Goal: Task Accomplishment & Management: Complete application form

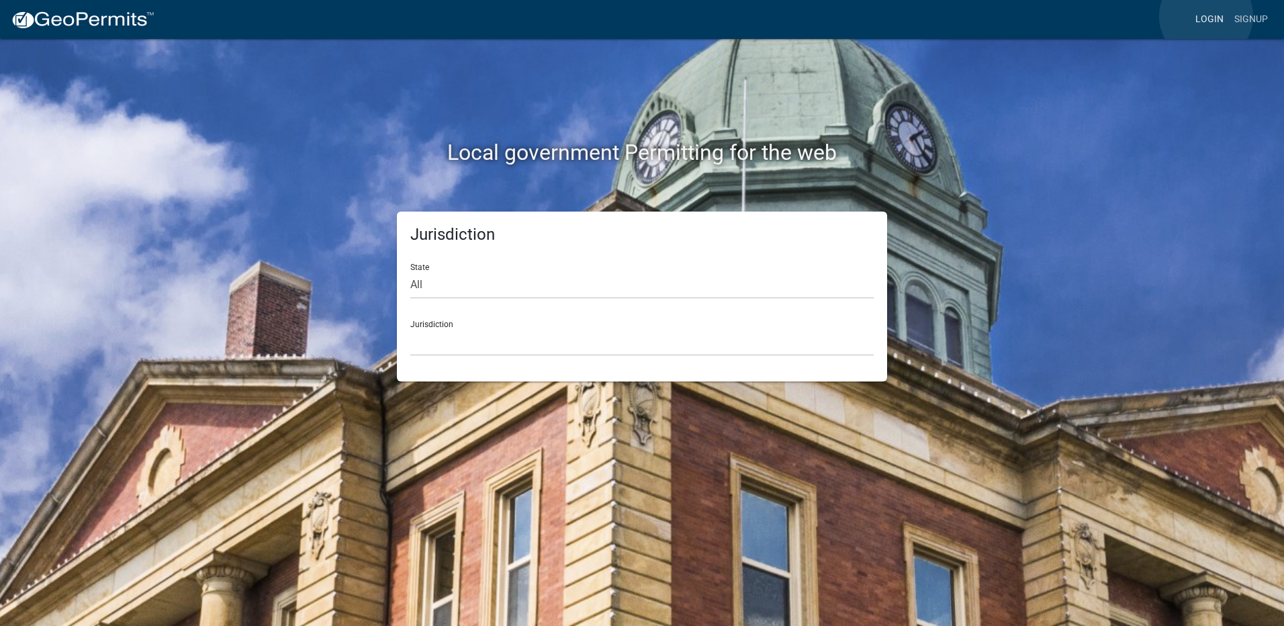
click at [1206, 16] on link "Login" at bounding box center [1209, 20] width 39 height 26
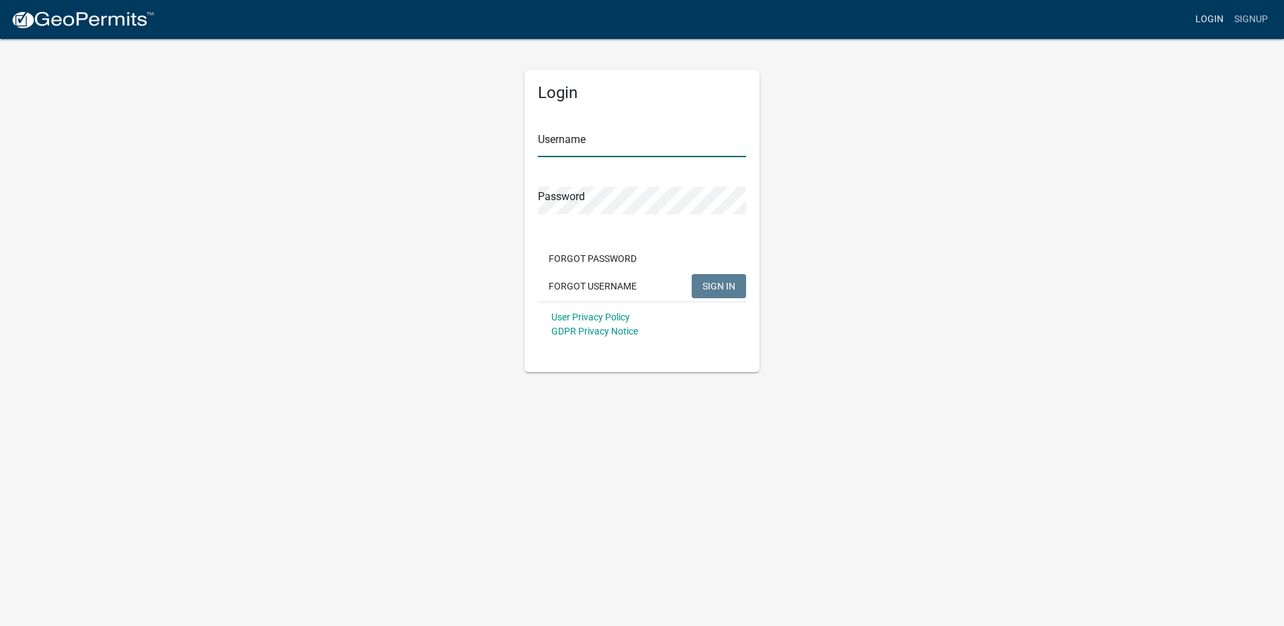
type input "Sljacobs"
click at [722, 285] on span "SIGN IN" at bounding box center [718, 285] width 33 height 11
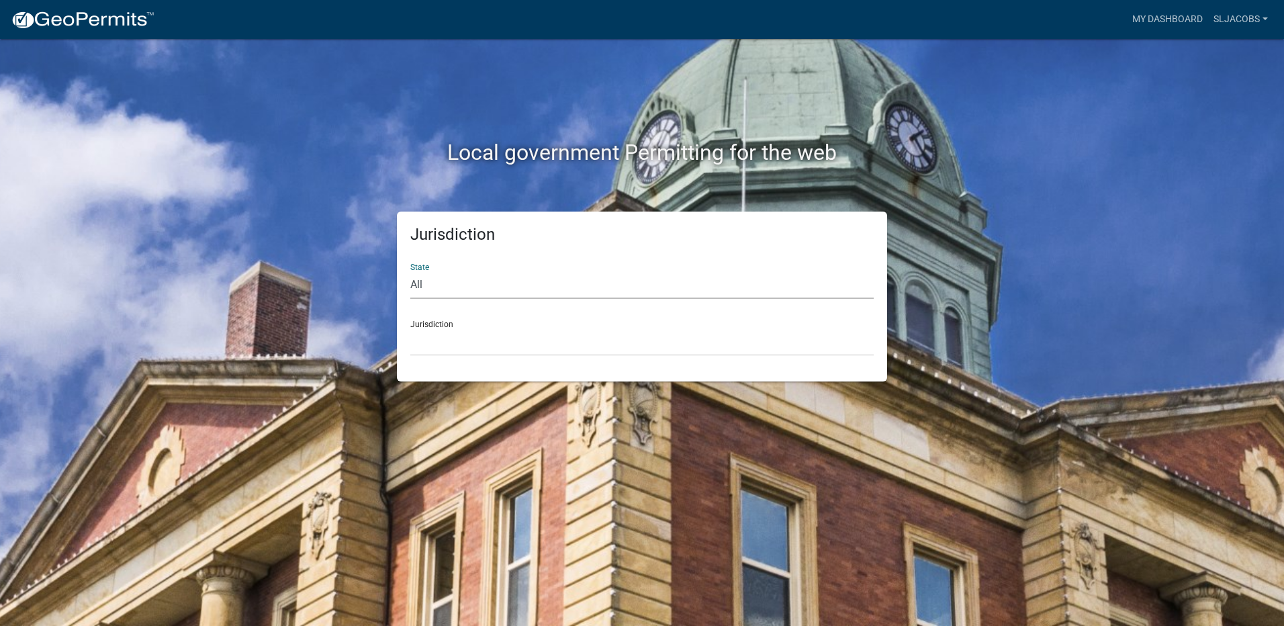
click at [460, 283] on select "All [US_STATE] [US_STATE] [US_STATE] [US_STATE] [US_STATE] [US_STATE] [US_STATE…" at bounding box center [641, 285] width 463 height 28
select select "[US_STATE]"
click at [410, 271] on select "All [US_STATE] [US_STATE] [US_STATE] [US_STATE] [US_STATE] [US_STATE] [US_STATE…" at bounding box center [641, 285] width 463 height 28
click at [469, 325] on div "Jurisdiction City of [GEOGRAPHIC_DATA], [US_STATE] City of [GEOGRAPHIC_DATA], […" at bounding box center [641, 333] width 463 height 46
click at [471, 338] on select "City of [GEOGRAPHIC_DATA], [US_STATE] City of [GEOGRAPHIC_DATA], [US_STATE] Cit…" at bounding box center [641, 342] width 463 height 28
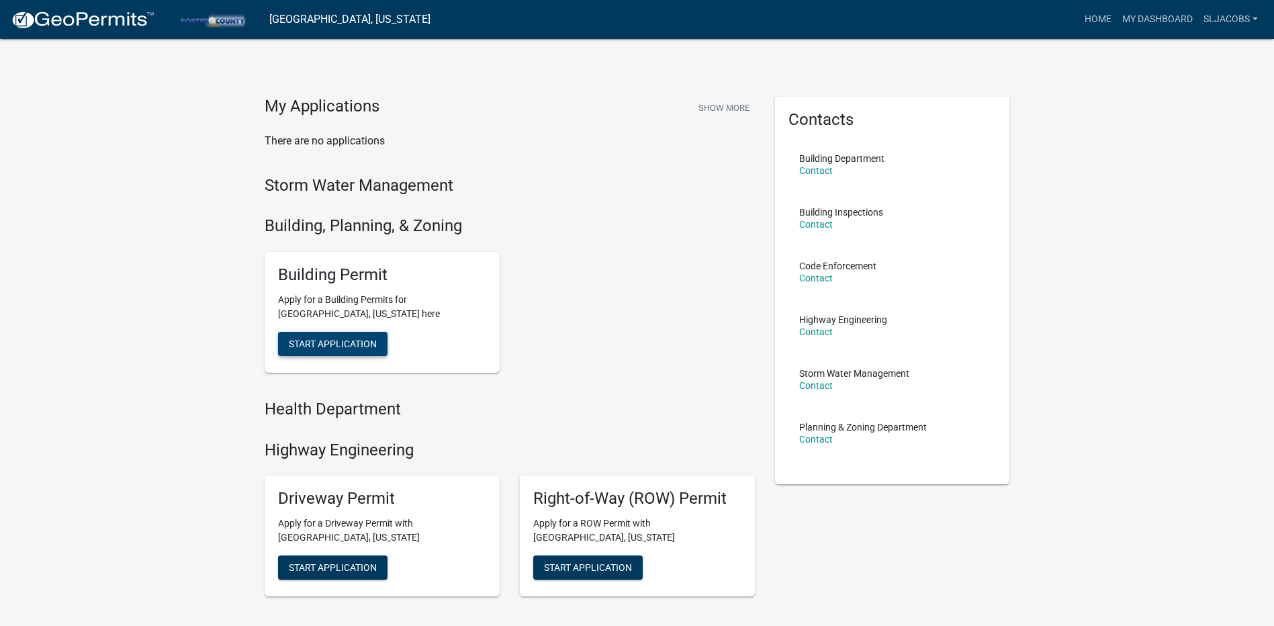
click at [344, 336] on button "Start Application" at bounding box center [332, 344] width 109 height 24
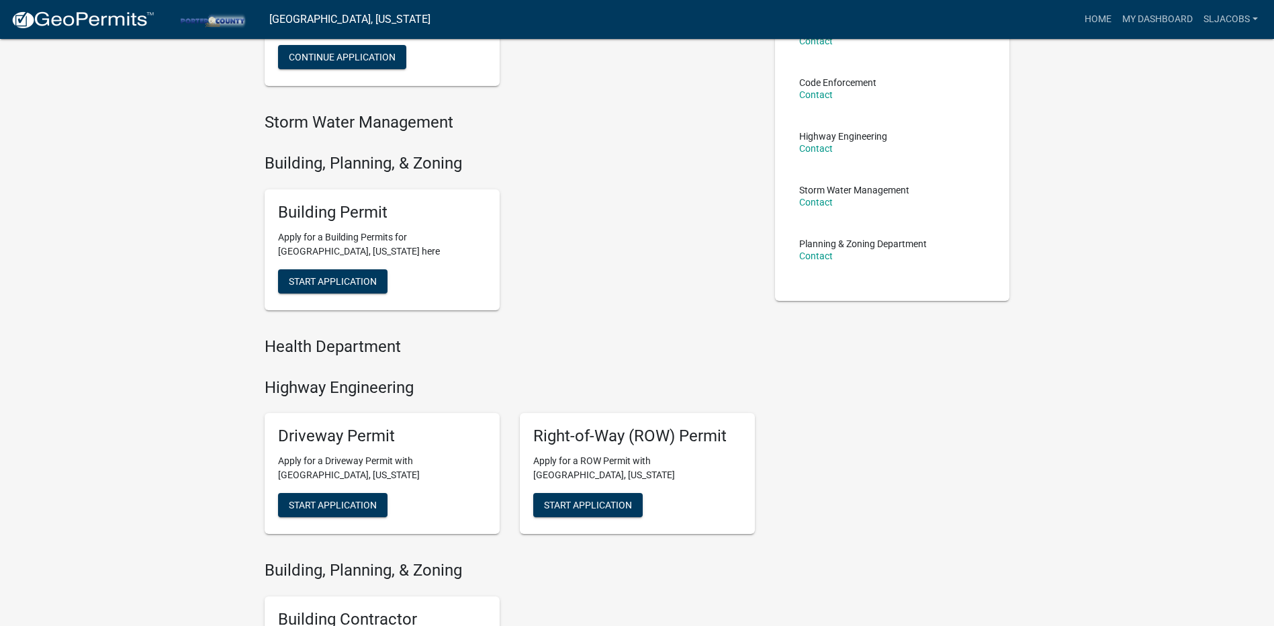
scroll to position [269, 0]
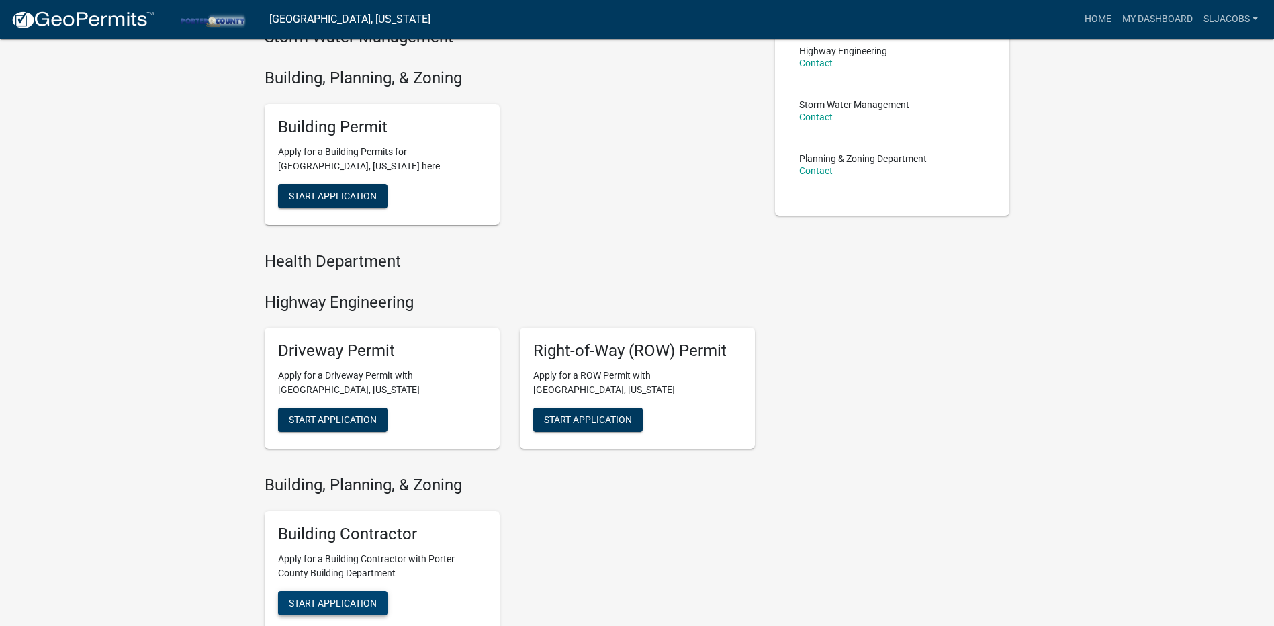
click at [347, 596] on button "Start Application" at bounding box center [332, 603] width 109 height 24
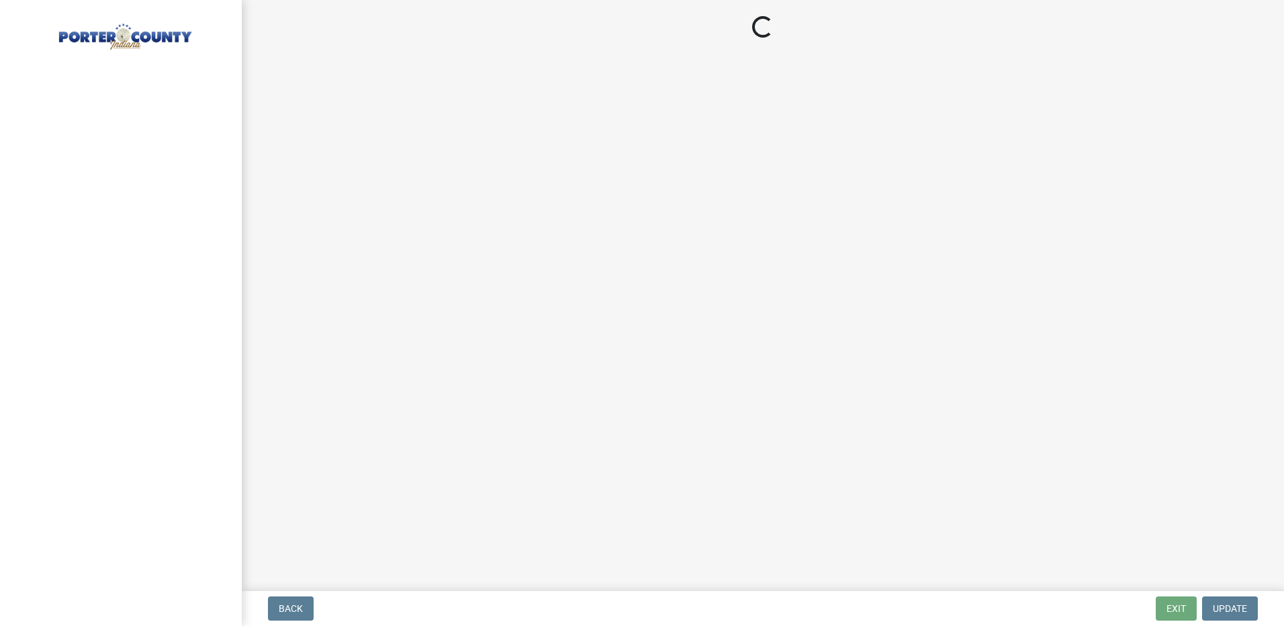
select select "IN"
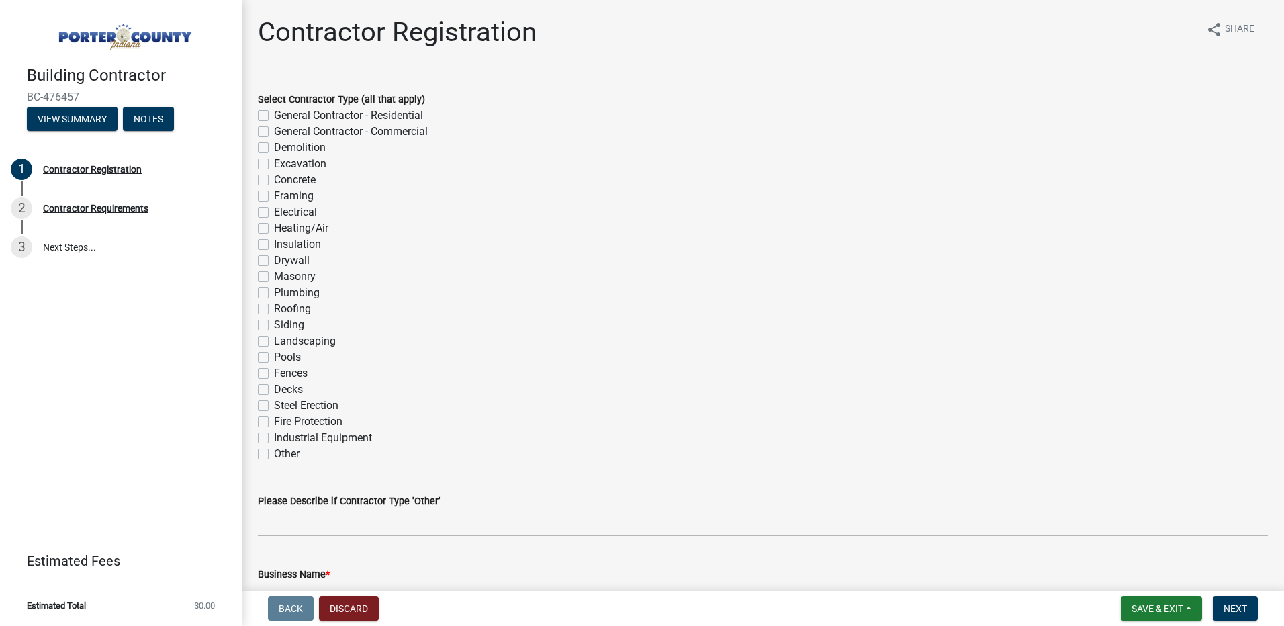
click at [274, 454] on label "Other" at bounding box center [287, 454] width 26 height 16
click at [274, 454] on input "Other" at bounding box center [278, 450] width 9 height 9
checkbox input "true"
checkbox input "false"
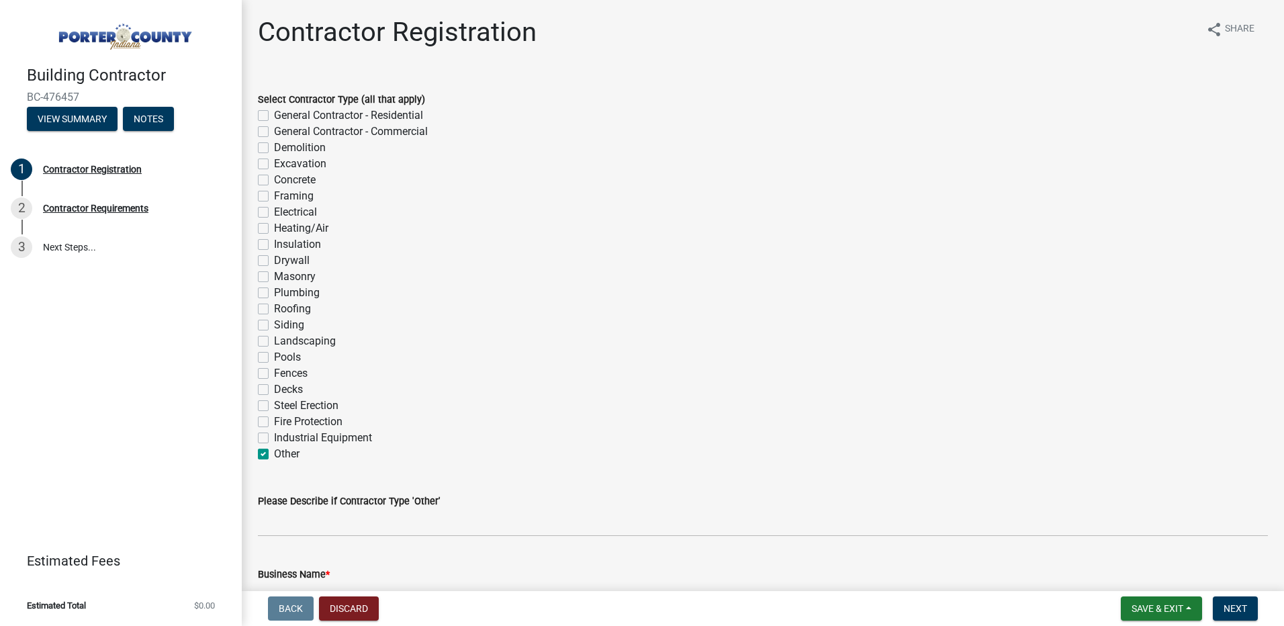
checkbox input "false"
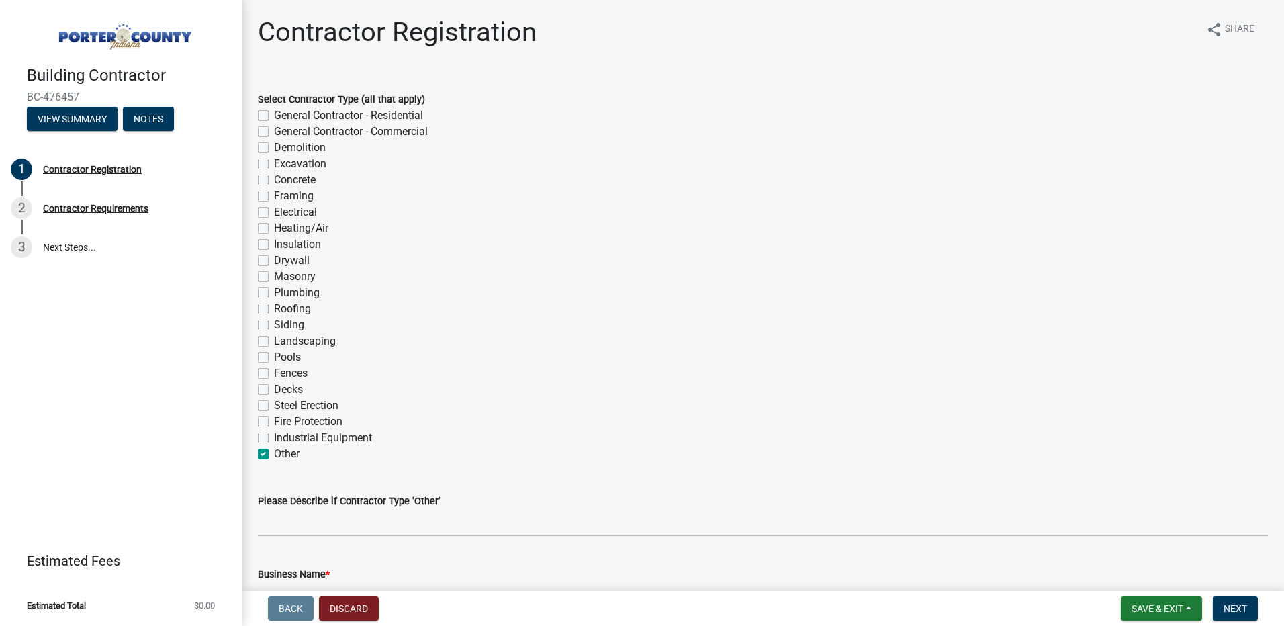
checkbox input "false"
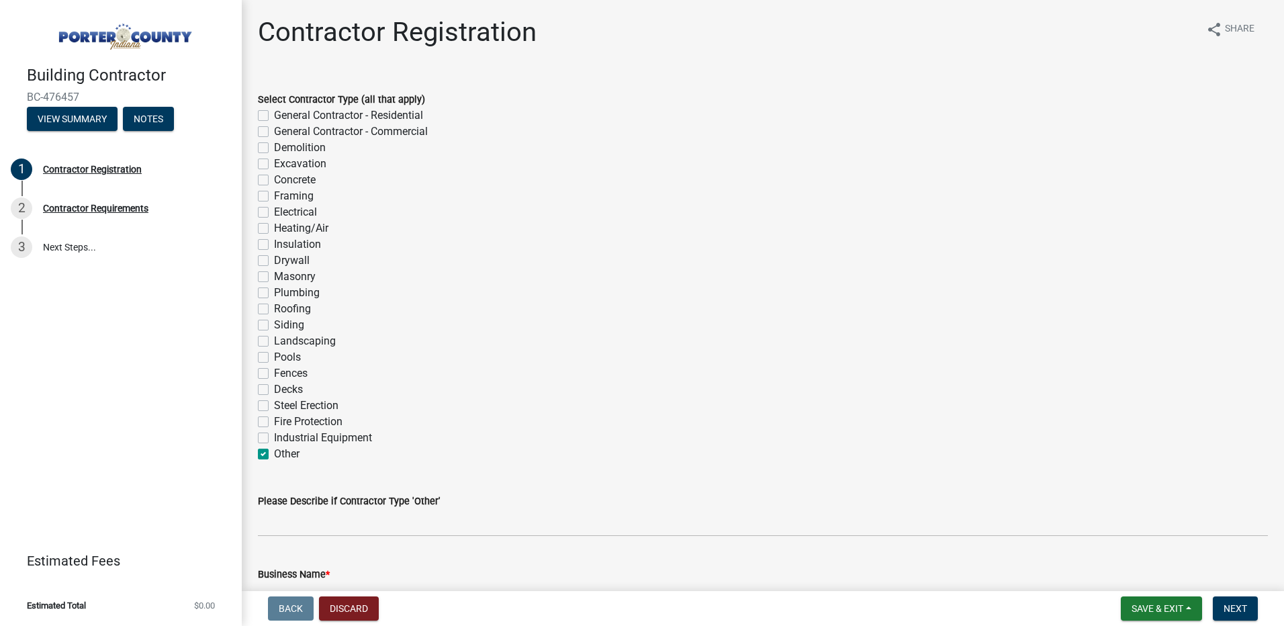
checkbox input "false"
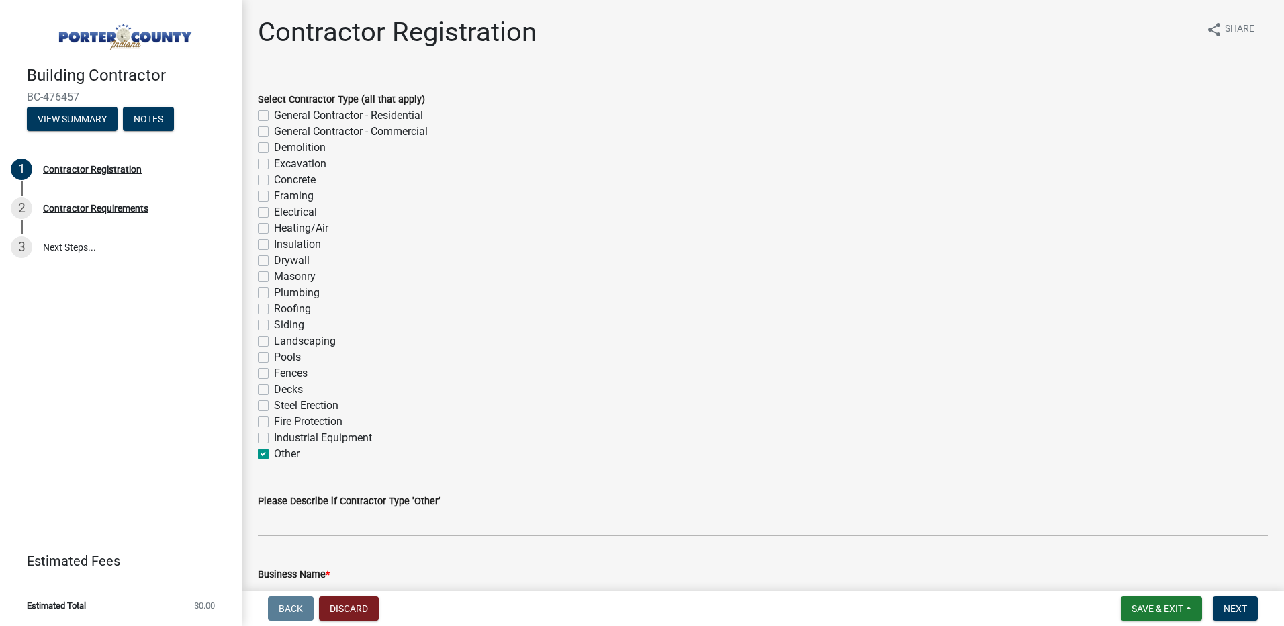
checkbox input "false"
checkbox input "true"
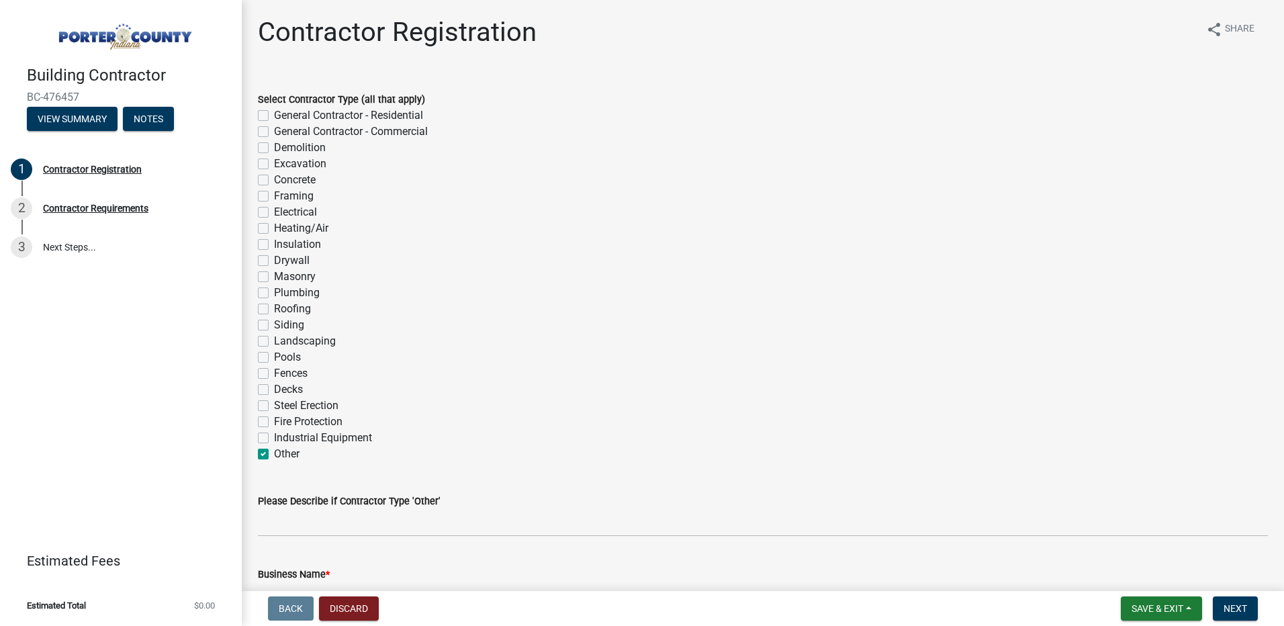
click at [274, 130] on label "General Contractor - Commercial" at bounding box center [351, 132] width 154 height 16
click at [274, 130] on input "General Contractor - Commercial" at bounding box center [278, 128] width 9 height 9
checkbox input "true"
checkbox input "false"
checkbox input "true"
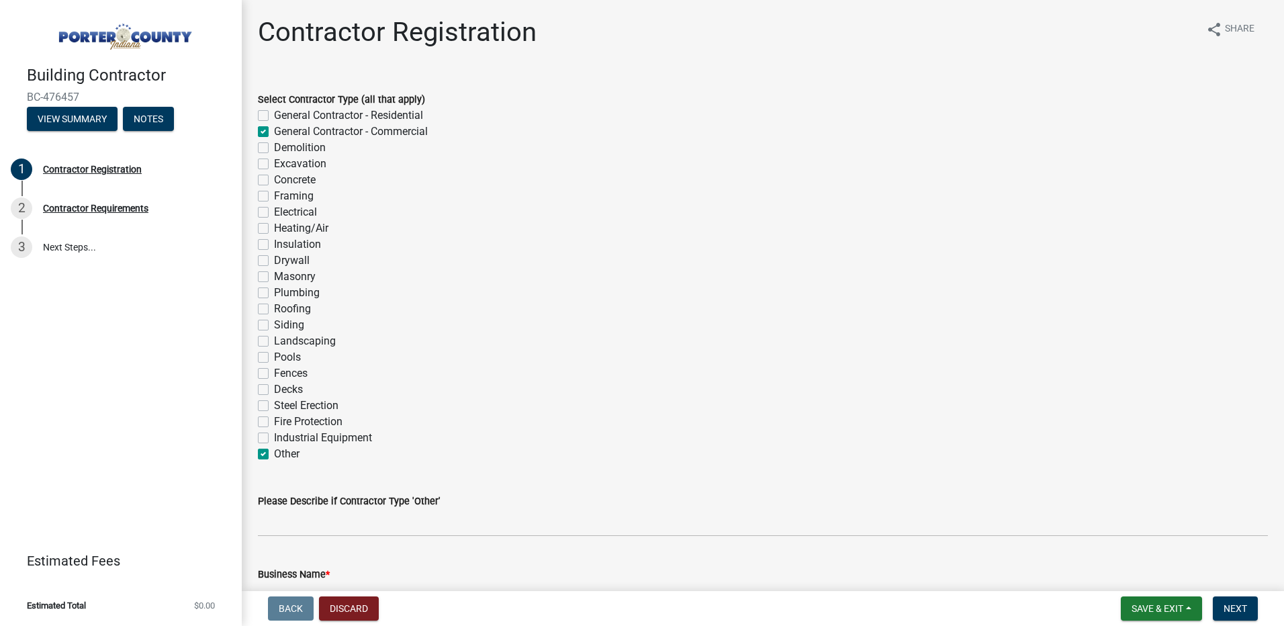
checkbox input "false"
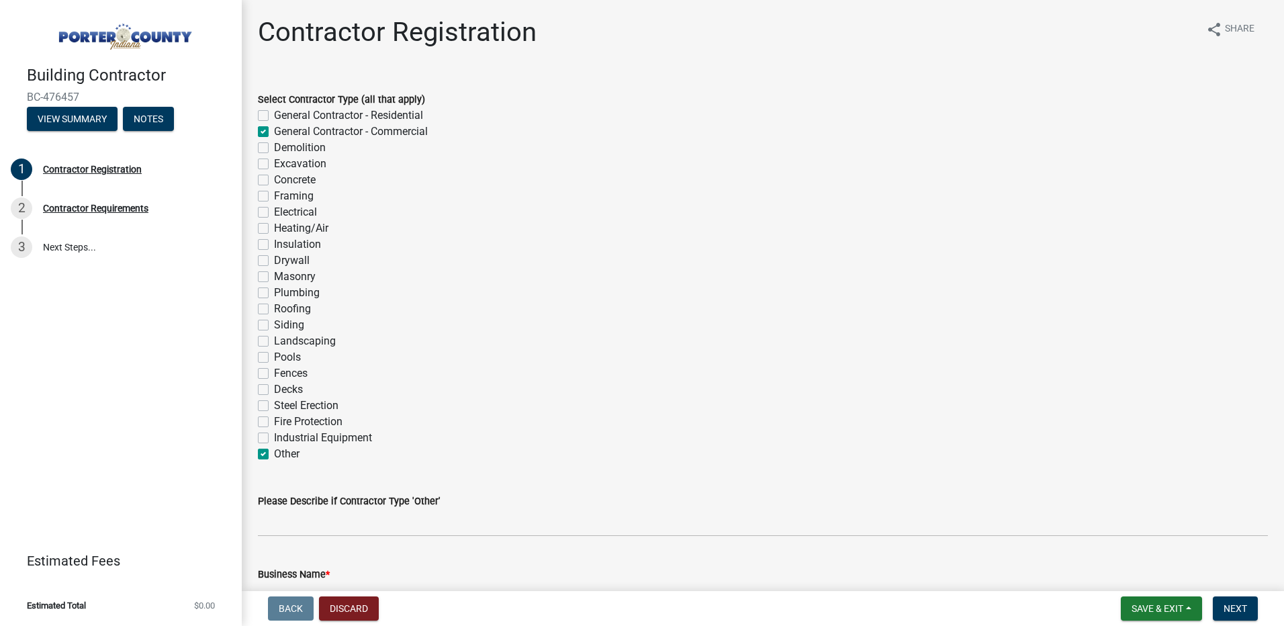
checkbox input "false"
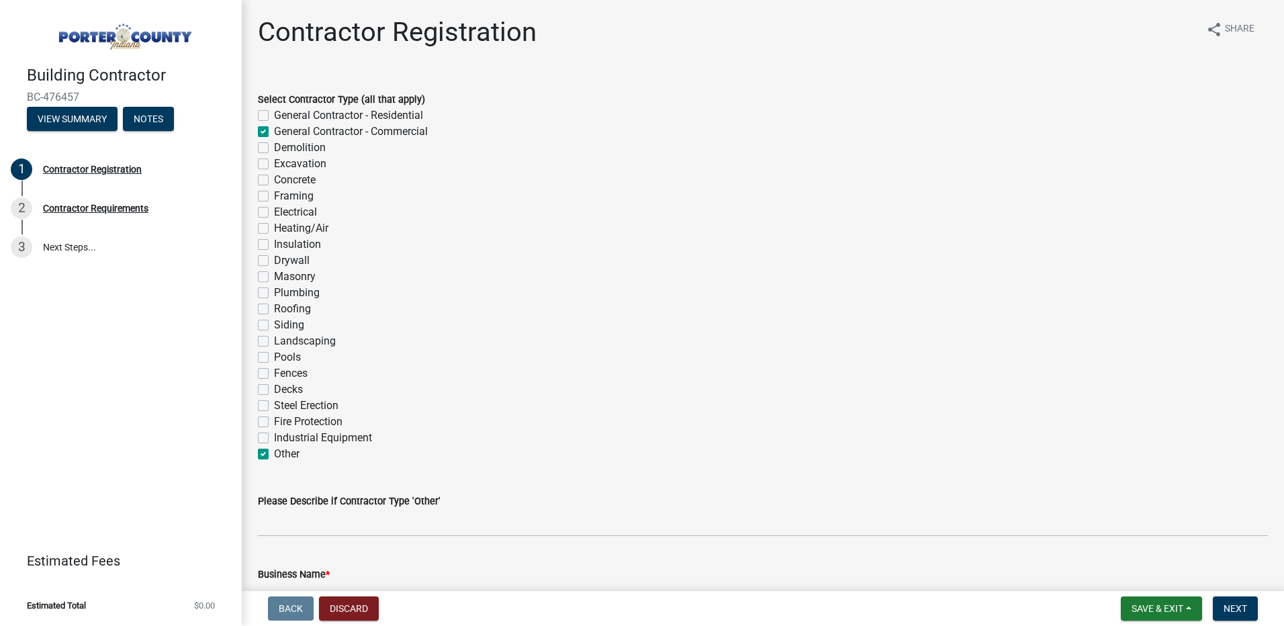
checkbox input "false"
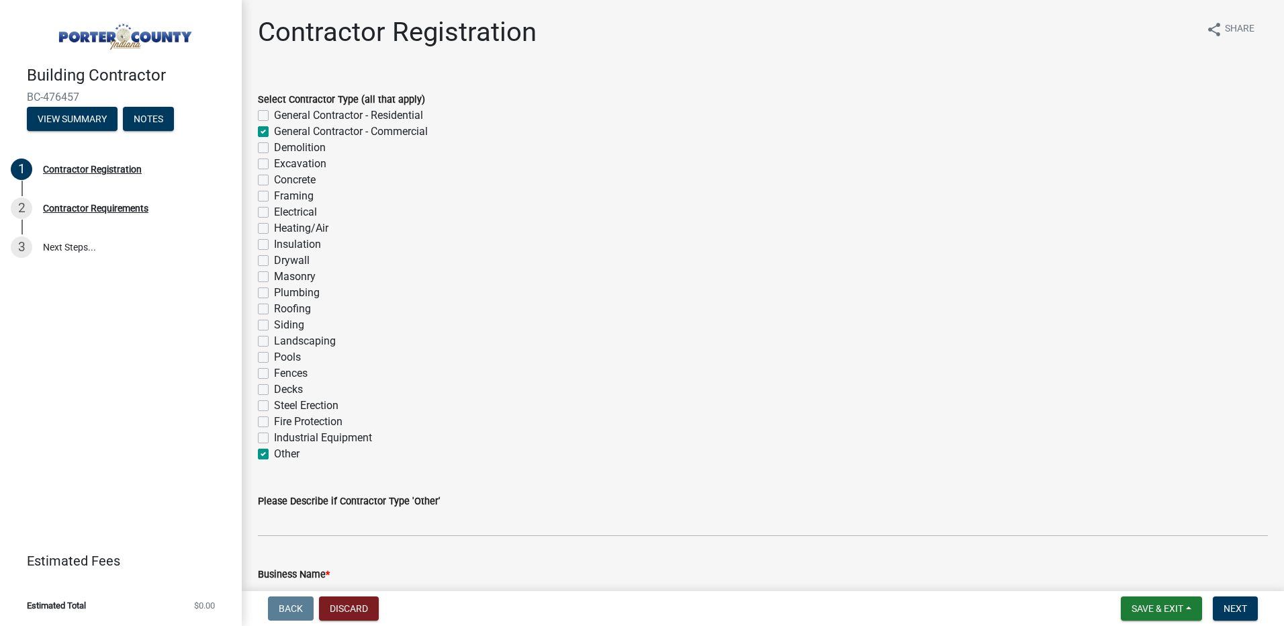
checkbox input "false"
checkbox input "true"
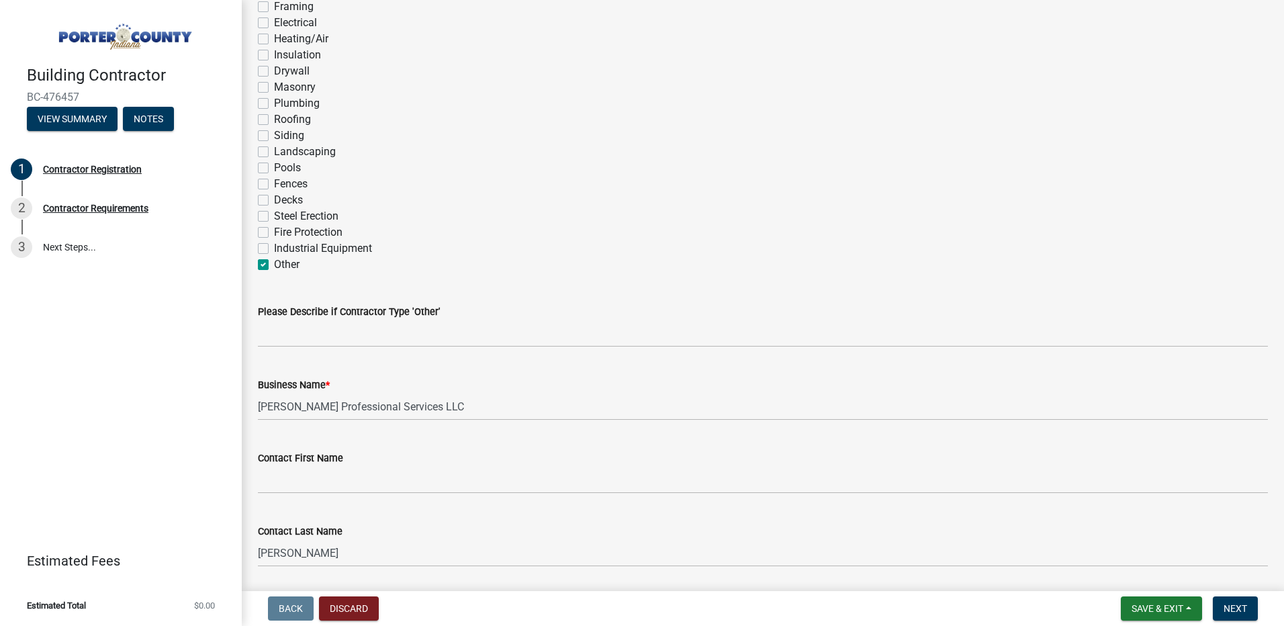
scroll to position [201, 0]
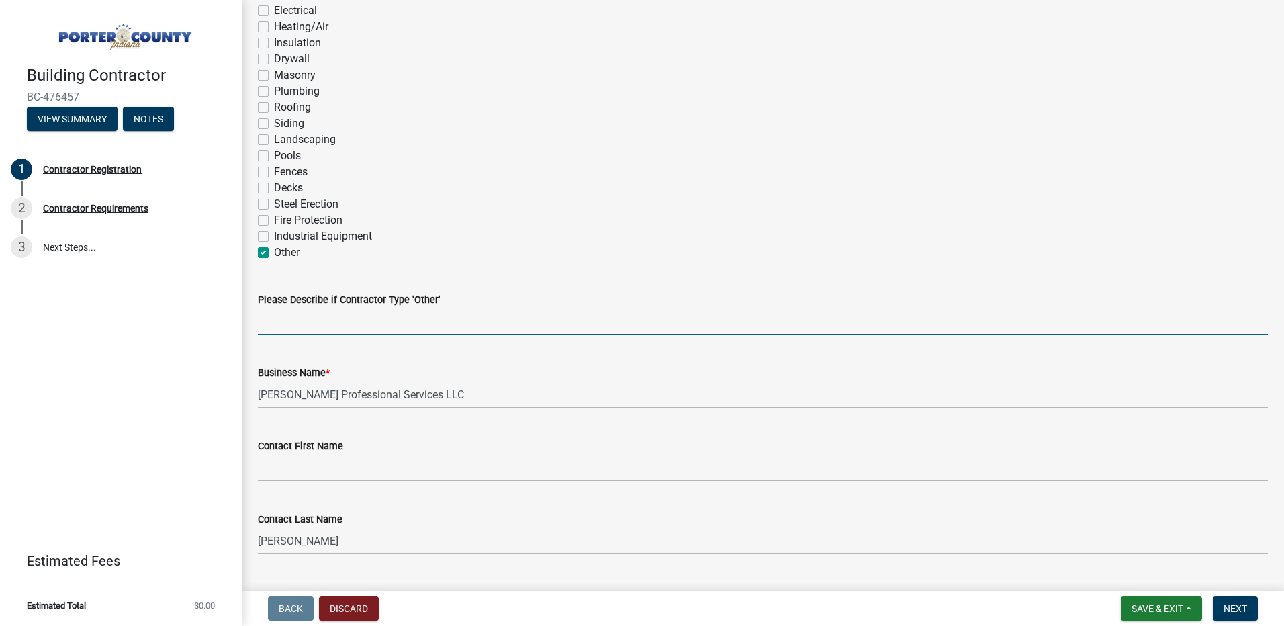
click at [284, 322] on input "Please Describe if Contractor Type 'Other'" at bounding box center [763, 322] width 1010 height 28
type input "We are a petroleum service and construction contractor"
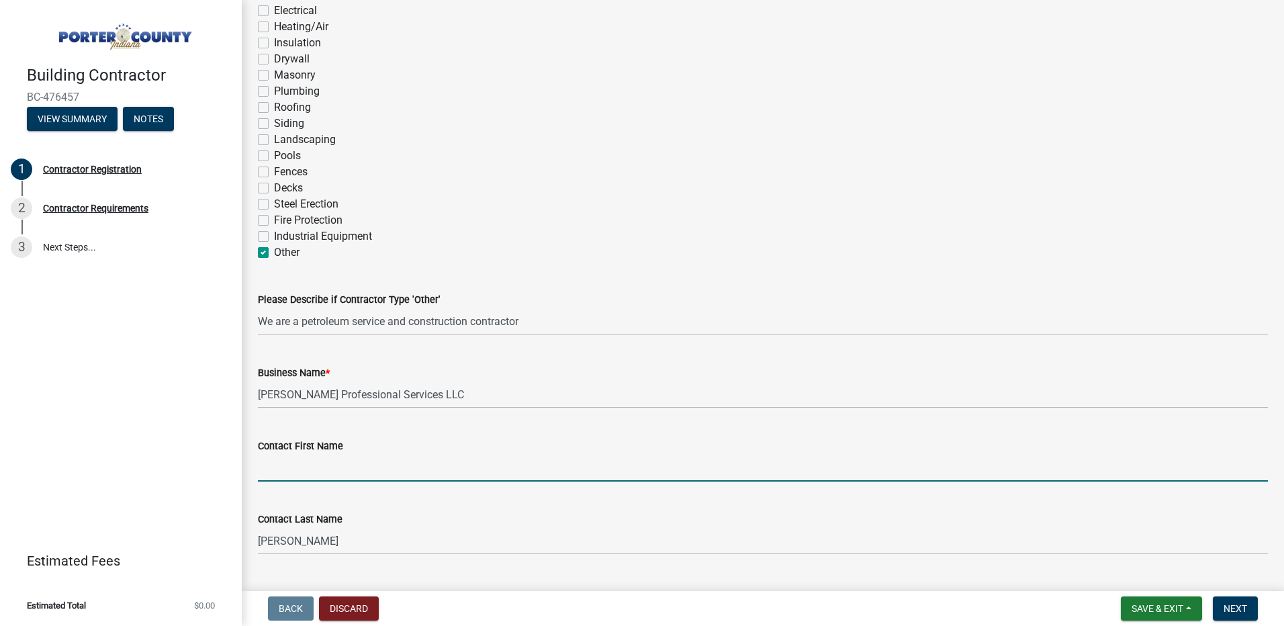
click at [332, 464] on input "Contact First Name" at bounding box center [763, 468] width 1010 height 28
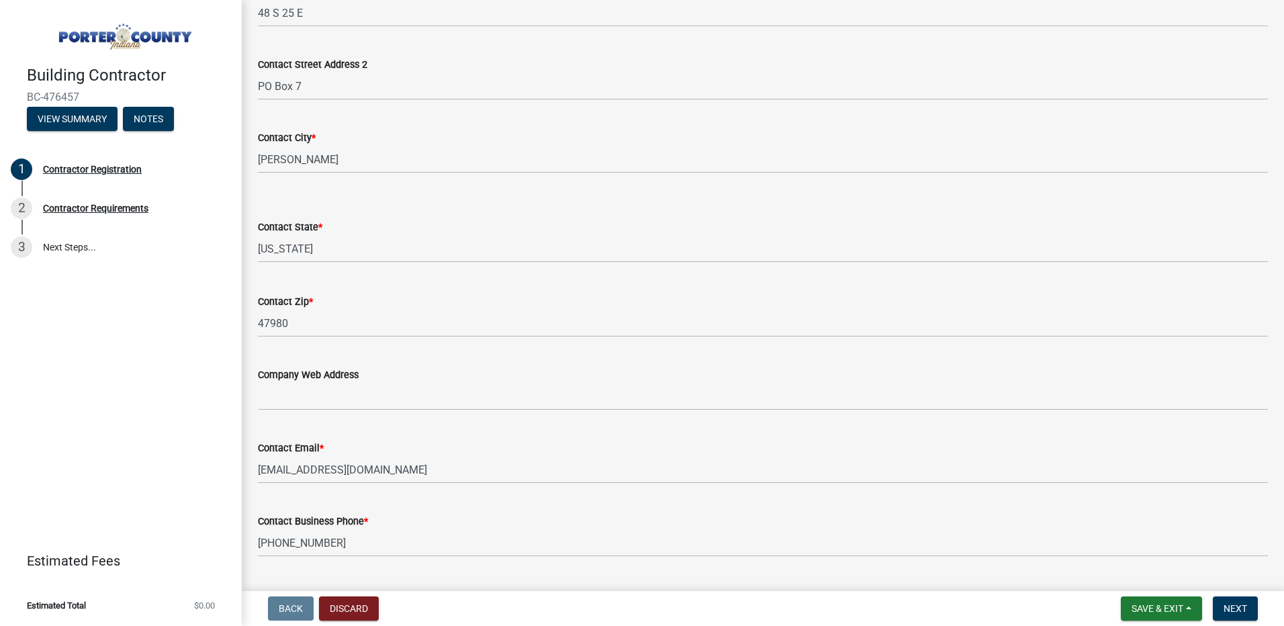
scroll to position [873, 0]
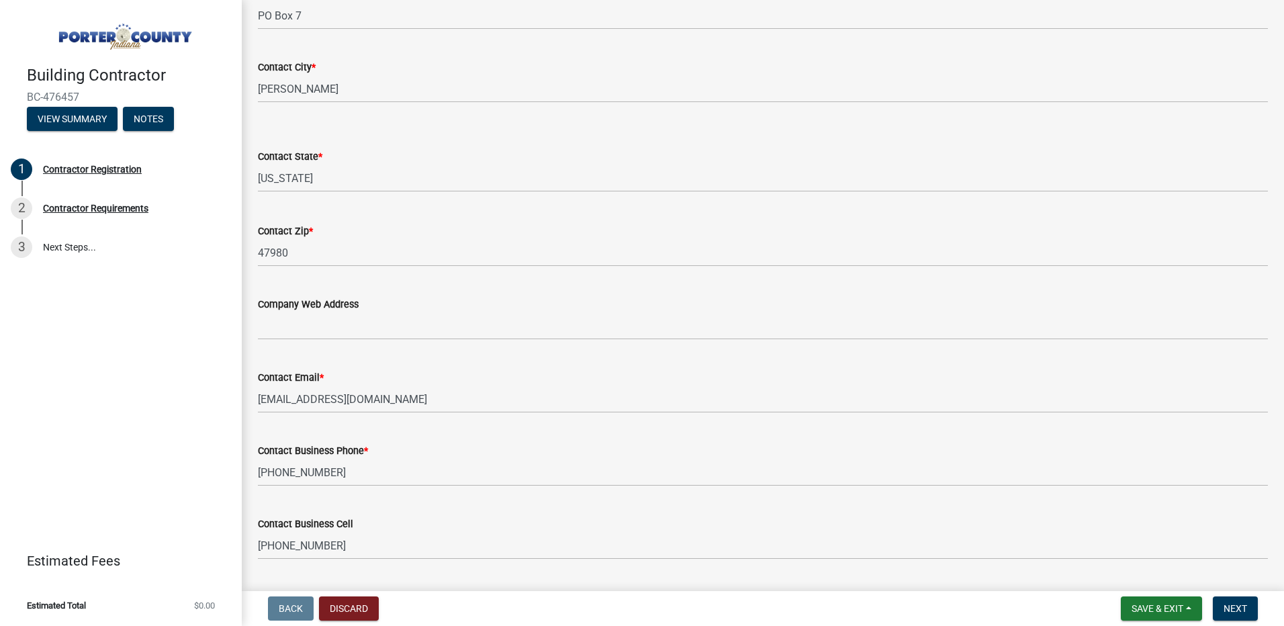
type input "[PERSON_NAME]"
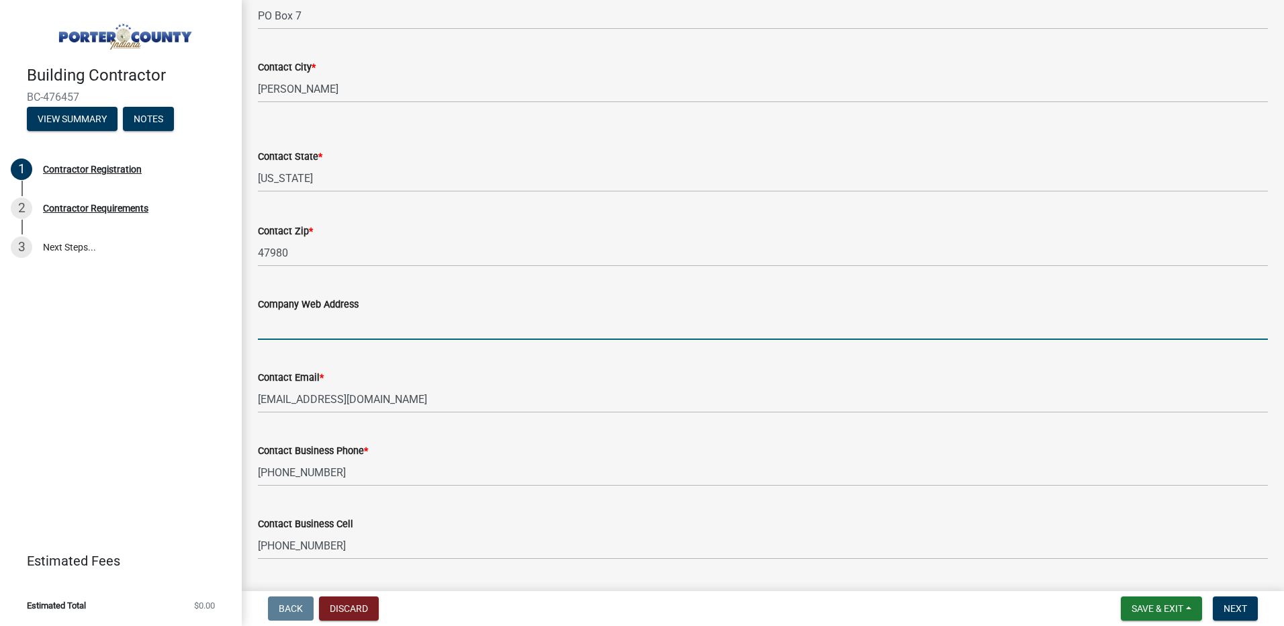
click at [330, 332] on input "Company Web Address" at bounding box center [763, 326] width 1010 height 28
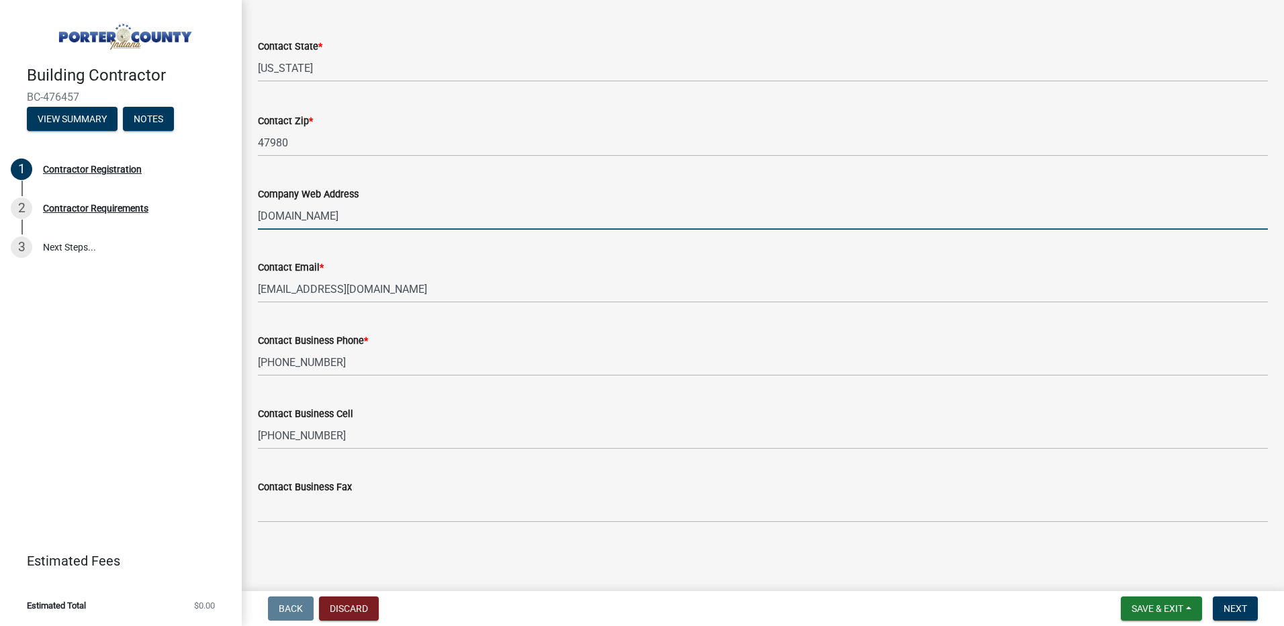
type input "[DOMAIN_NAME]"
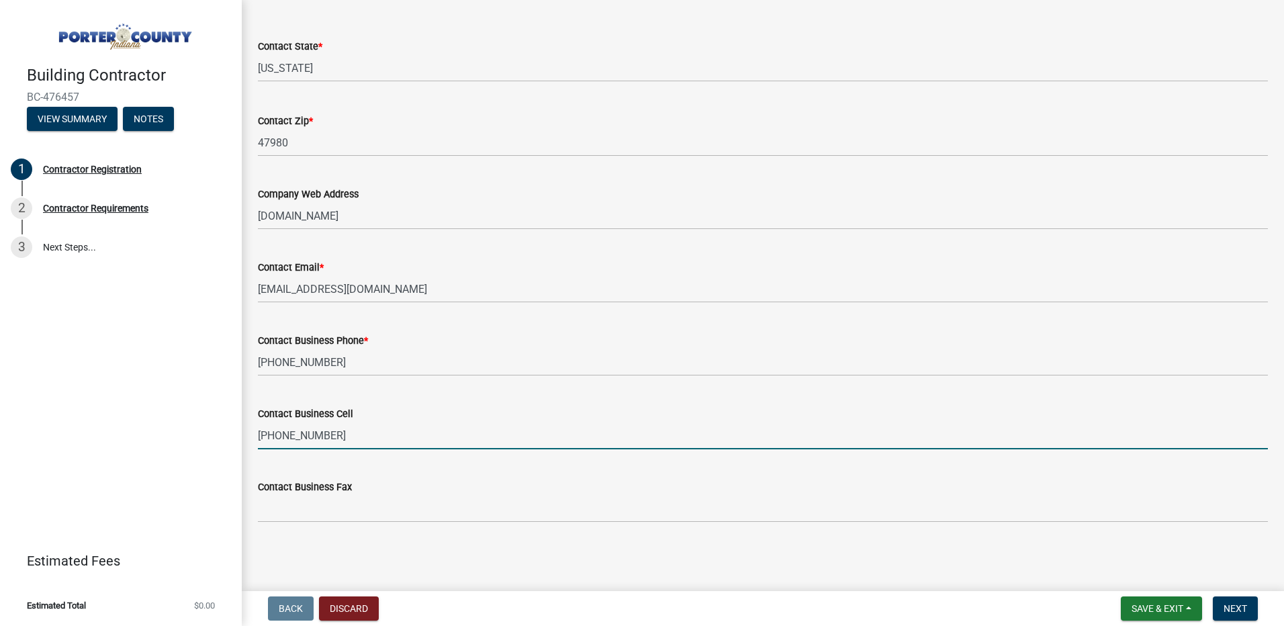
drag, startPoint x: 339, startPoint y: 436, endPoint x: 198, endPoint y: 433, distance: 141.0
click at [204, 432] on div "Building Contractor BC-476457 View Summary Notes 1 Contractor Registration 2 Co…" at bounding box center [642, 313] width 1284 height 626
type input "[PHONE_NUMBER]"
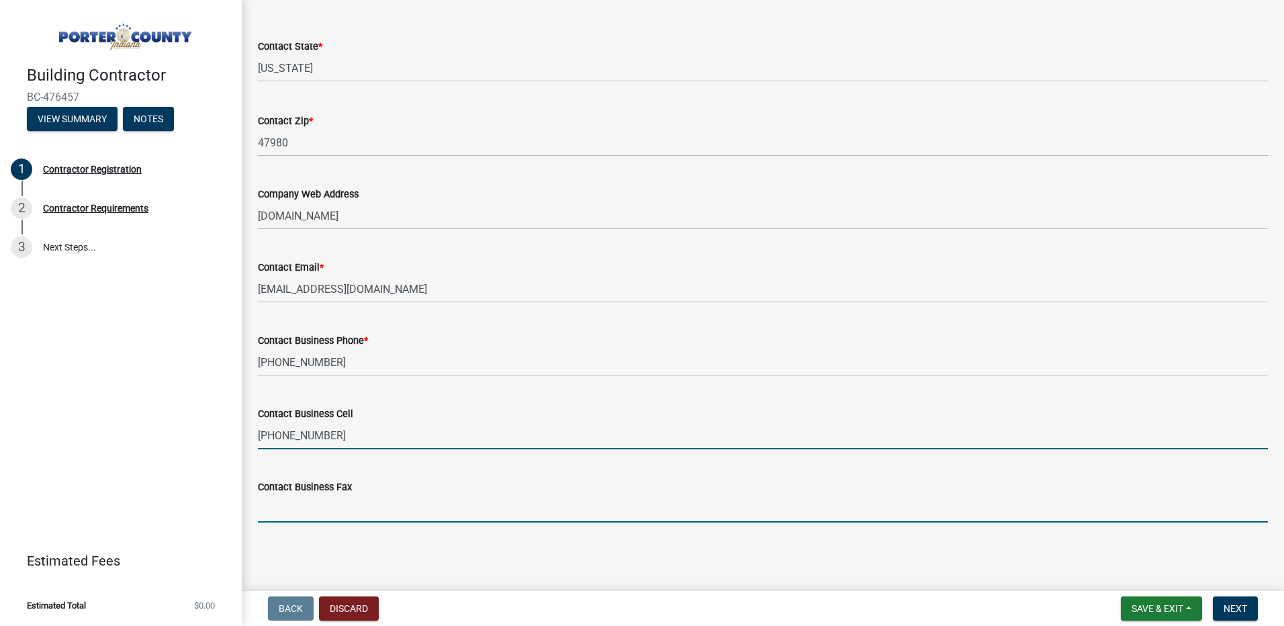
click at [280, 505] on input "Contact Business Fax" at bounding box center [763, 509] width 1010 height 28
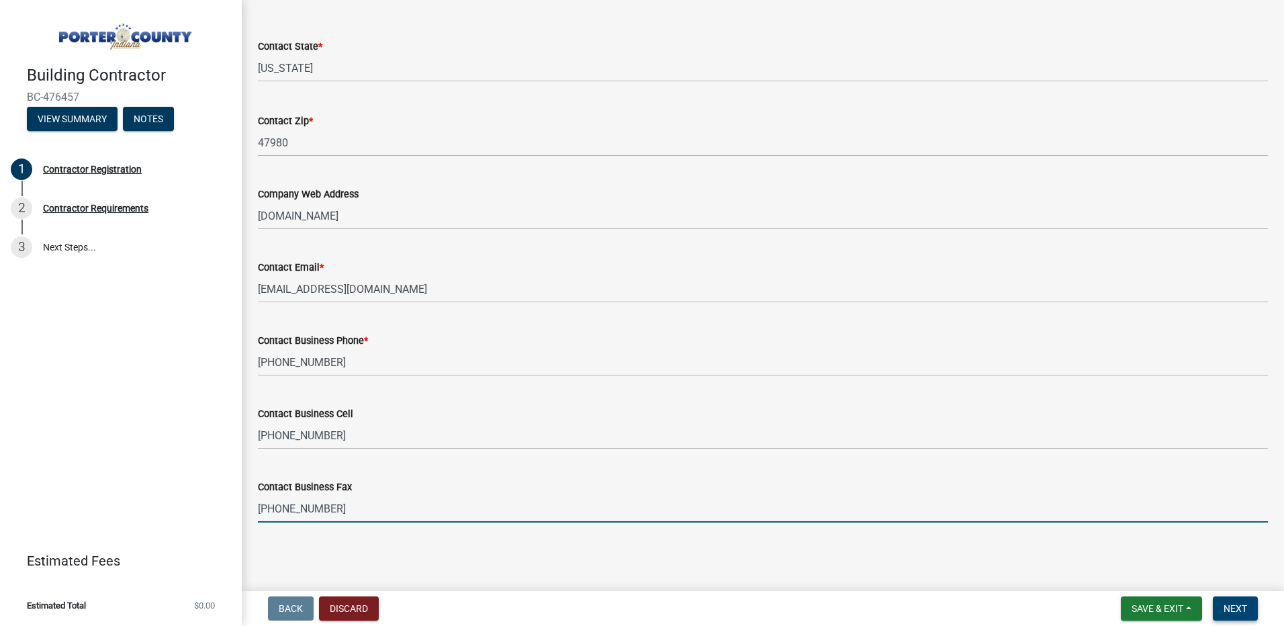
type input "[PHONE_NUMBER]"
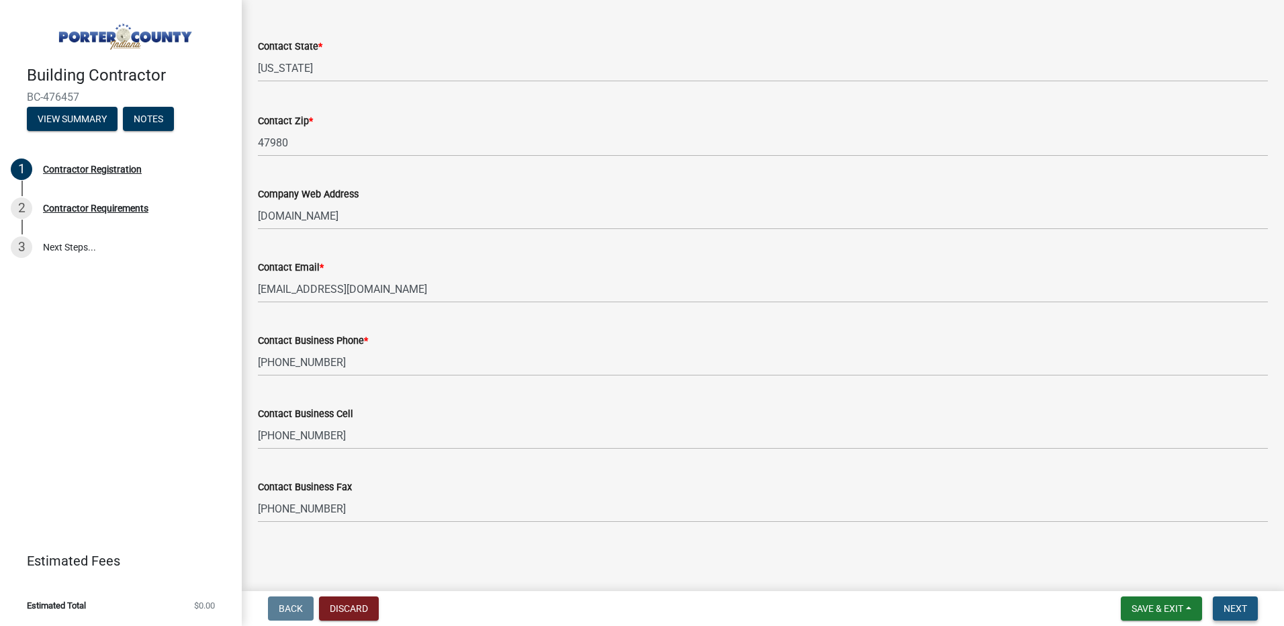
click at [1242, 605] on span "Next" at bounding box center [1236, 608] width 24 height 11
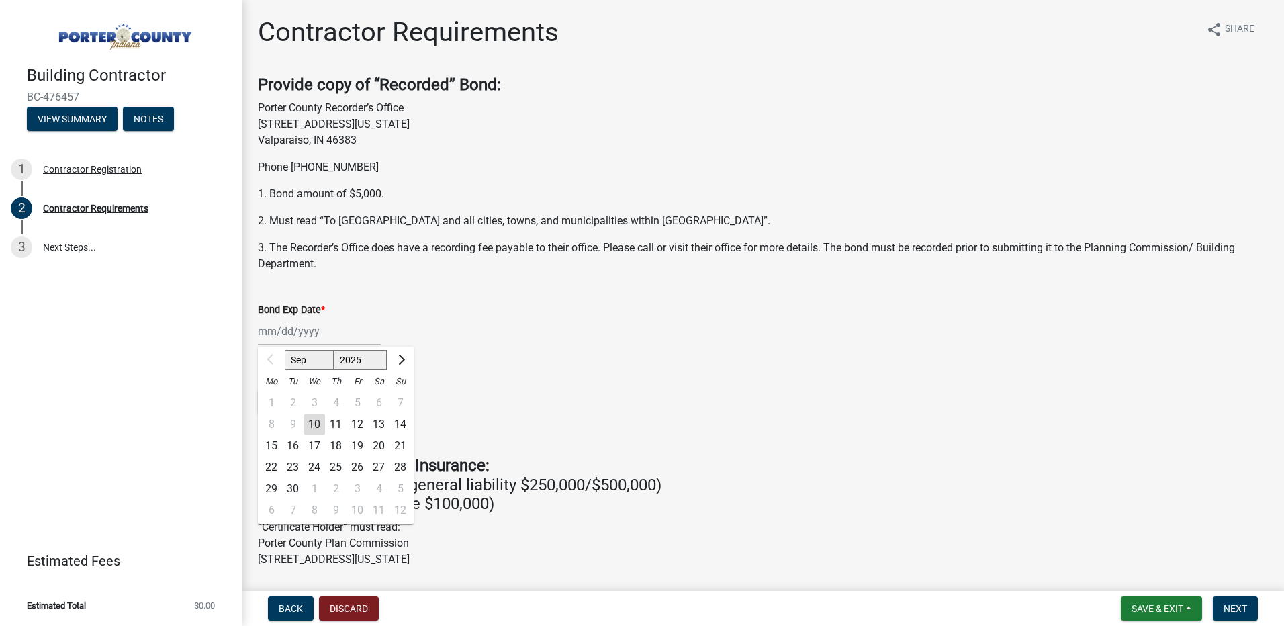
click at [259, 331] on div "Sep Oct Nov [DATE] 2026 2027 2028 2029 2030 2031 2032 2033 2034 2035 2036 2037 …" at bounding box center [319, 332] width 123 height 28
click at [359, 466] on div "26" at bounding box center [357, 467] width 21 height 21
type input "[DATE]"
click at [314, 335] on div "[DATE] Sep Oct Nov [DATE] 2026 2027 2028 2029 2030 2031 2032 2033 2034 2035 203…" at bounding box center [319, 332] width 123 height 28
click at [267, 402] on div "1 2 3 4 5 6 7" at bounding box center [336, 402] width 156 height 21
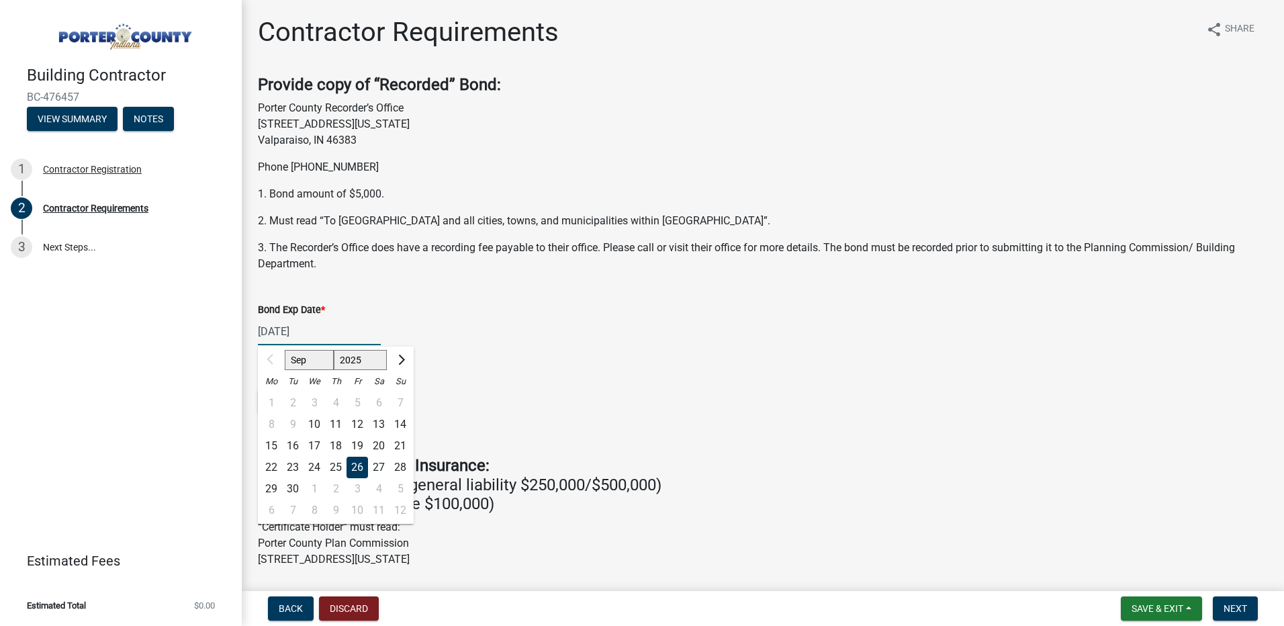
click at [377, 360] on select "2025 2026 2027 2028 2029 2030 2031 2032 2033 2034 2035 2036 2037 2038 2039 2040…" at bounding box center [361, 360] width 54 height 20
select select "2026"
click at [334, 350] on select "2025 2026 2027 2028 2029 2030 2031 2032 2033 2034 2035 2036 2037 2038 2039 2040…" at bounding box center [361, 360] width 54 height 20
click at [295, 400] on div "1" at bounding box center [292, 402] width 21 height 21
type input "[DATE]"
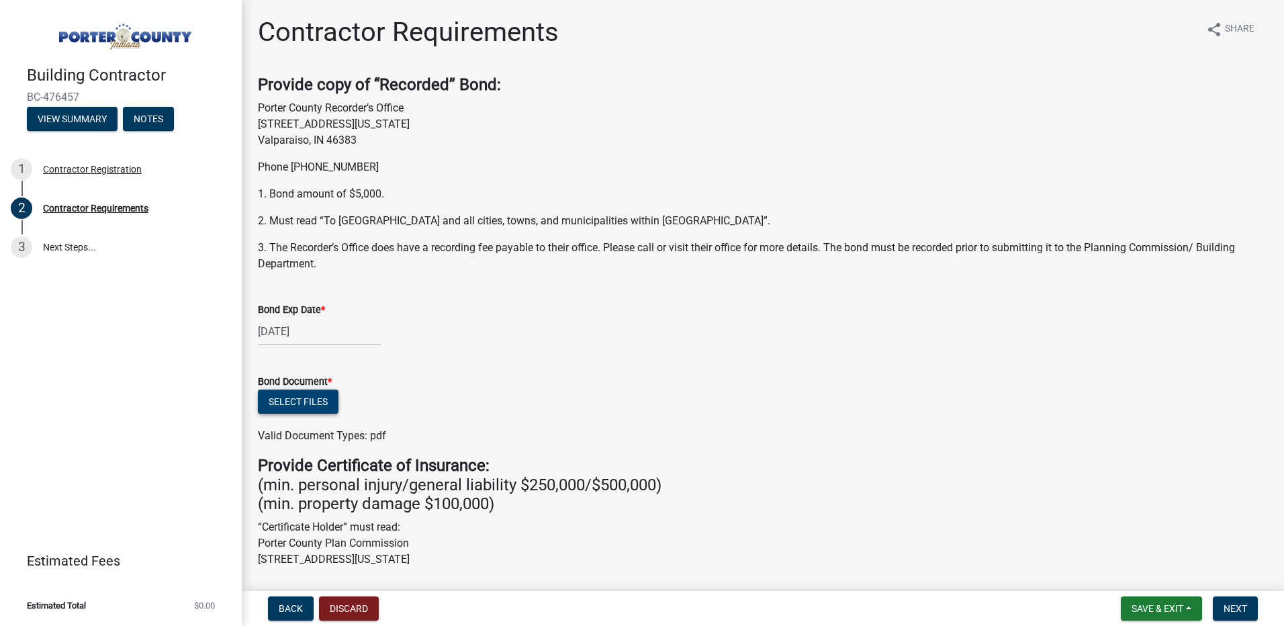
click at [318, 400] on button "Select files" at bounding box center [298, 401] width 81 height 24
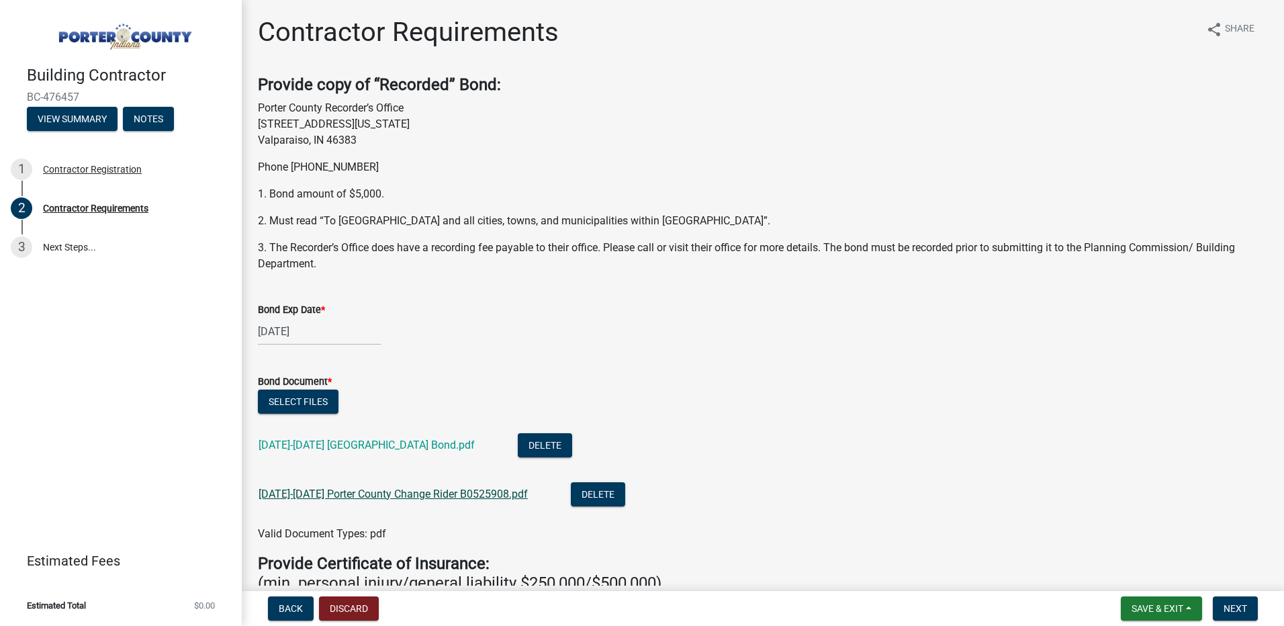
click at [402, 496] on link "[DATE]-[DATE] Porter County Change Rider B0525908.pdf" at bounding box center [393, 494] width 269 height 13
